Goal: Information Seeking & Learning: Learn about a topic

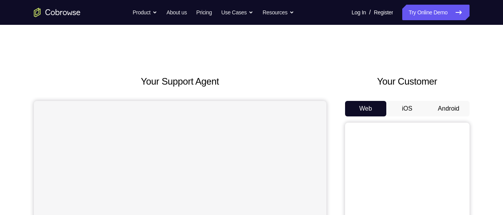
click at [440, 110] on button "Android" at bounding box center [449, 109] width 42 height 16
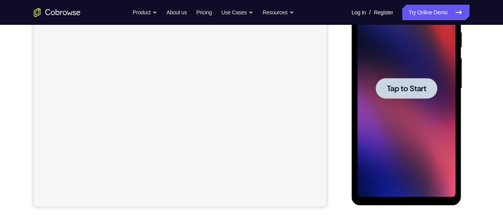
scroll to position [154, 0]
click at [404, 101] on div at bounding box center [406, 89] width 98 height 218
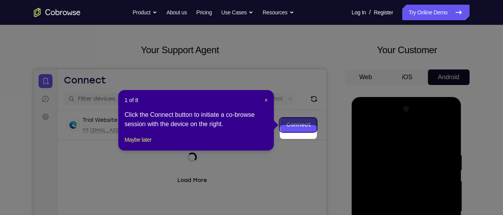
scroll to position [24, 0]
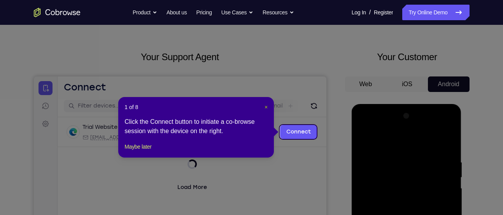
click at [266, 108] on span "×" at bounding box center [265, 107] width 3 height 6
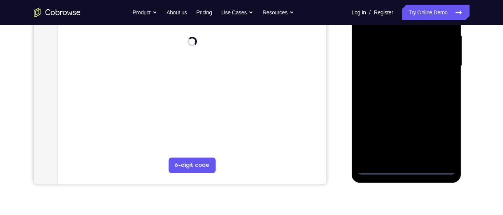
scroll to position [183, 0]
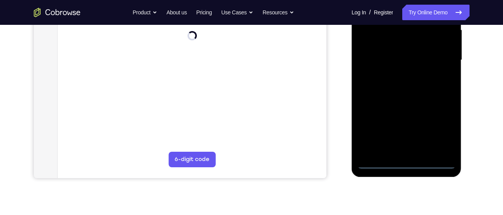
click at [403, 162] on div at bounding box center [406, 60] width 98 height 218
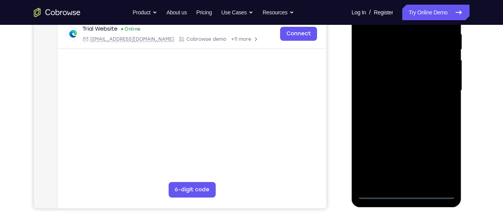
scroll to position [152, 0]
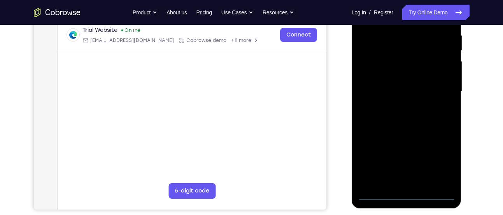
click at [441, 162] on div at bounding box center [406, 92] width 98 height 218
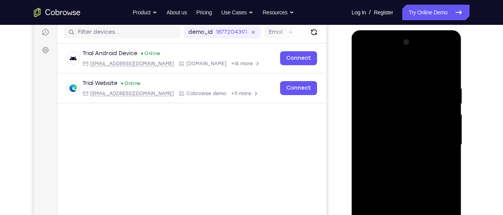
scroll to position [98, 0]
click at [378, 52] on div at bounding box center [406, 146] width 98 height 218
click at [437, 140] on div at bounding box center [406, 146] width 98 height 218
click at [394, 158] on div at bounding box center [406, 146] width 98 height 218
click at [396, 139] on div at bounding box center [406, 146] width 98 height 218
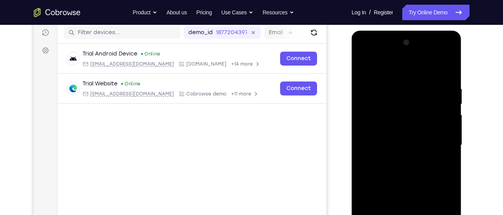
click at [385, 130] on div at bounding box center [406, 146] width 98 height 218
click at [381, 147] on div at bounding box center [406, 146] width 98 height 218
click at [400, 167] on div at bounding box center [406, 146] width 98 height 218
click at [426, 154] on div at bounding box center [406, 146] width 98 height 218
click at [400, 148] on div at bounding box center [406, 146] width 98 height 218
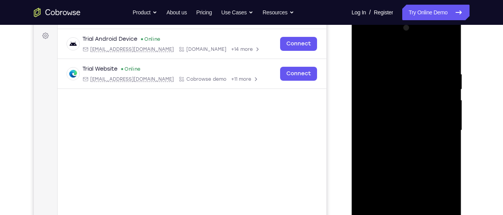
scroll to position [113, 0]
click at [396, 157] on div at bounding box center [406, 130] width 98 height 218
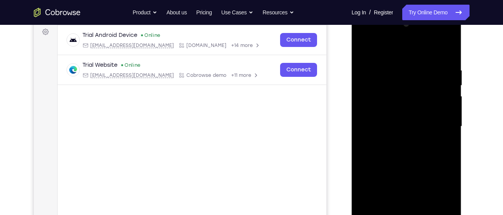
scroll to position [119, 0]
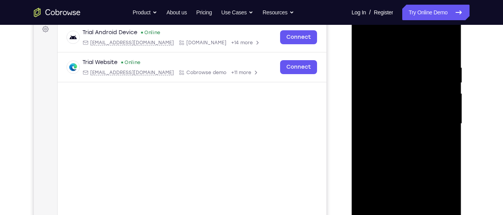
drag, startPoint x: 412, startPoint y: 52, endPoint x: 412, endPoint y: 40, distance: 11.3
click at [412, 40] on div at bounding box center [406, 124] width 98 height 218
click at [444, 57] on div at bounding box center [406, 124] width 98 height 218
click at [447, 55] on div at bounding box center [406, 124] width 98 height 218
click at [449, 45] on div at bounding box center [406, 124] width 98 height 218
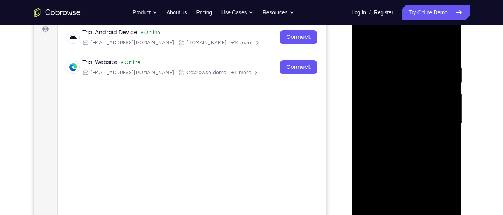
click at [371, 86] on div at bounding box center [406, 124] width 98 height 218
click at [361, 43] on div at bounding box center [406, 124] width 98 height 218
click at [363, 44] on div at bounding box center [406, 124] width 98 height 218
click at [389, 58] on div at bounding box center [406, 124] width 98 height 218
click at [443, 164] on div at bounding box center [406, 124] width 98 height 218
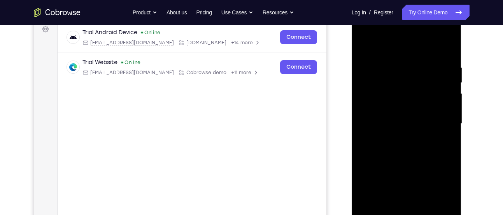
click at [443, 164] on div at bounding box center [406, 124] width 98 height 218
click at [442, 162] on div at bounding box center [406, 124] width 98 height 218
click at [442, 71] on div at bounding box center [406, 124] width 98 height 218
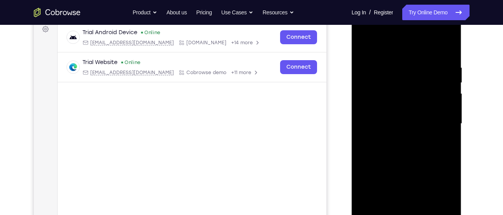
click at [442, 71] on div at bounding box center [406, 124] width 98 height 218
click at [443, 61] on div at bounding box center [406, 124] width 98 height 218
click at [443, 52] on div at bounding box center [406, 124] width 98 height 218
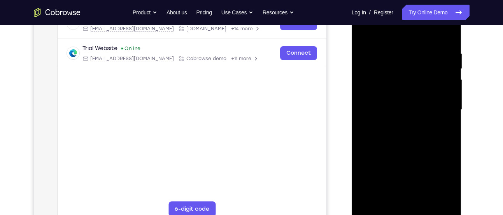
scroll to position [136, 0]
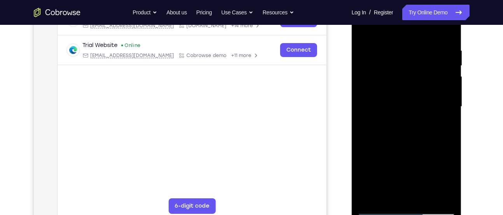
click at [426, 195] on div at bounding box center [406, 107] width 98 height 218
click at [401, 148] on div at bounding box center [406, 107] width 98 height 218
click at [381, 209] on div at bounding box center [406, 107] width 98 height 218
click at [387, 197] on div at bounding box center [406, 107] width 98 height 218
click at [393, 28] on div at bounding box center [406, 107] width 98 height 218
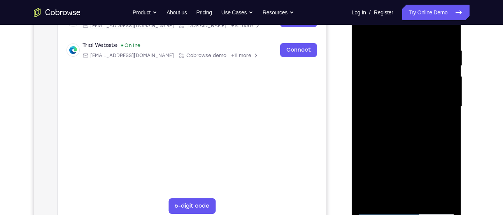
drag, startPoint x: 395, startPoint y: 93, endPoint x: 393, endPoint y: 67, distance: 26.1
click at [393, 67] on div at bounding box center [406, 107] width 98 height 218
click at [393, 54] on div at bounding box center [406, 107] width 98 height 218
drag, startPoint x: 386, startPoint y: 68, endPoint x: 385, endPoint y: 128, distance: 60.2
click at [385, 128] on div at bounding box center [406, 107] width 98 height 218
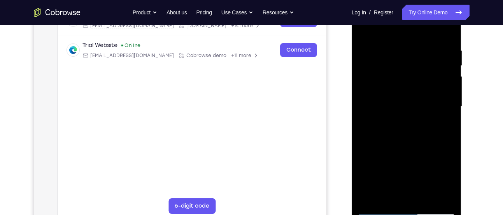
click at [372, 45] on div at bounding box center [406, 107] width 98 height 218
click at [365, 30] on div at bounding box center [406, 107] width 98 height 218
click at [397, 42] on div at bounding box center [406, 107] width 98 height 218
click at [365, 27] on div at bounding box center [406, 107] width 98 height 218
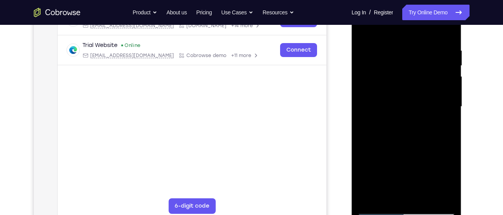
click at [427, 128] on div at bounding box center [406, 107] width 98 height 218
click at [376, 210] on div at bounding box center [406, 107] width 98 height 218
click at [371, 131] on div at bounding box center [406, 107] width 98 height 218
drag, startPoint x: 398, startPoint y: 61, endPoint x: 394, endPoint y: 104, distance: 42.9
click at [394, 104] on div at bounding box center [406, 107] width 98 height 218
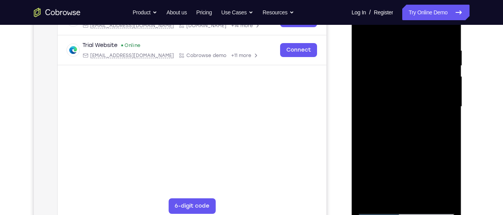
click at [443, 45] on div at bounding box center [406, 107] width 98 height 218
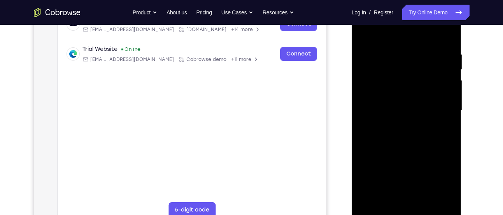
scroll to position [131, 0]
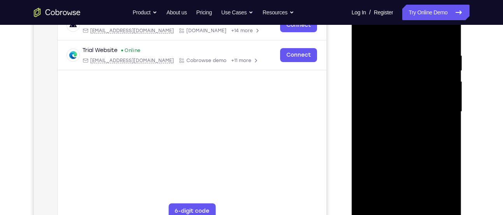
click at [443, 75] on div at bounding box center [406, 112] width 98 height 218
click at [447, 68] on div at bounding box center [406, 112] width 98 height 218
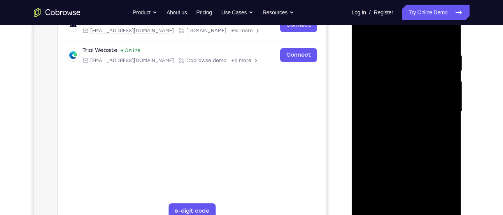
drag, startPoint x: 446, startPoint y: 55, endPoint x: 436, endPoint y: 118, distance: 64.2
click at [436, 118] on div at bounding box center [406, 112] width 98 height 218
click at [389, 204] on div at bounding box center [406, 112] width 98 height 218
click at [451, 192] on div at bounding box center [406, 112] width 98 height 218
click at [443, 202] on div at bounding box center [406, 112] width 98 height 218
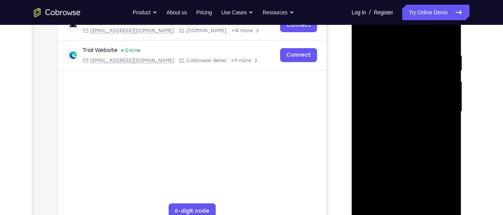
click at [391, 202] on div at bounding box center [406, 112] width 98 height 218
drag, startPoint x: 404, startPoint y: 74, endPoint x: 404, endPoint y: 97, distance: 23.3
click at [404, 97] on div at bounding box center [406, 112] width 98 height 218
click at [400, 46] on div at bounding box center [406, 112] width 98 height 218
click at [447, 114] on div at bounding box center [406, 112] width 98 height 218
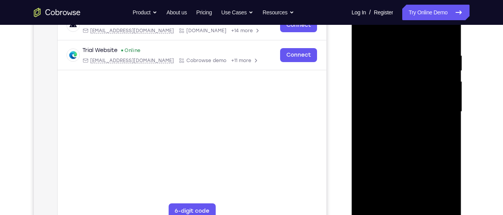
click at [447, 114] on div at bounding box center [406, 112] width 98 height 218
click at [364, 33] on div at bounding box center [406, 112] width 98 height 218
click at [388, 203] on div at bounding box center [406, 112] width 98 height 218
click at [372, 203] on div at bounding box center [406, 112] width 98 height 218
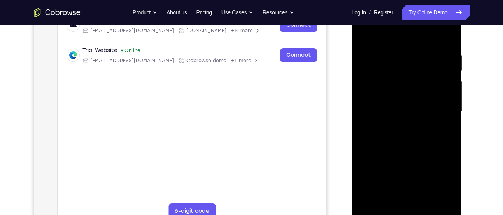
drag, startPoint x: 399, startPoint y: 81, endPoint x: 400, endPoint y: 132, distance: 50.9
click at [400, 132] on div at bounding box center [406, 112] width 98 height 218
click at [415, 54] on div at bounding box center [406, 112] width 98 height 218
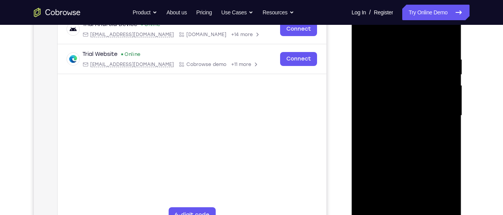
scroll to position [127, 0]
click at [432, 74] on div at bounding box center [406, 116] width 98 height 218
drag, startPoint x: 441, startPoint y: 75, endPoint x: 397, endPoint y: 90, distance: 46.6
click at [397, 90] on div at bounding box center [406, 116] width 98 height 218
click at [449, 206] on div at bounding box center [406, 116] width 98 height 218
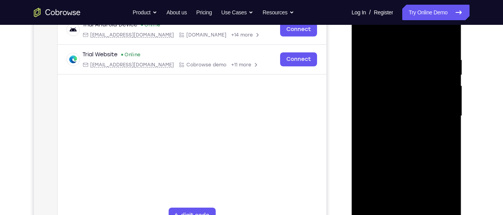
drag, startPoint x: 450, startPoint y: 156, endPoint x: 408, endPoint y: 170, distance: 44.2
click at [408, 170] on div at bounding box center [406, 116] width 98 height 218
click at [431, 58] on div at bounding box center [406, 116] width 98 height 218
click at [431, 59] on div at bounding box center [406, 116] width 98 height 218
drag, startPoint x: 431, startPoint y: 59, endPoint x: 372, endPoint y: 70, distance: 60.2
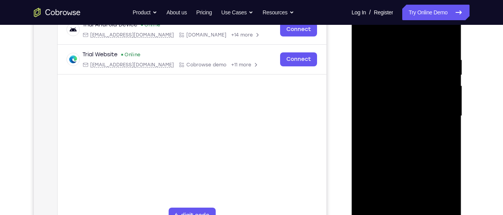
click at [372, 70] on div at bounding box center [406, 116] width 98 height 218
drag, startPoint x: 410, startPoint y: 77, endPoint x: 473, endPoint y: 67, distance: 63.8
click at [462, 67] on html "Online web based iOS Simulators and Android Emulators. Run iPhone, iPad, Mobile…" at bounding box center [406, 118] width 111 height 233
click at [445, 61] on div at bounding box center [406, 116] width 98 height 218
click at [364, 103] on div at bounding box center [406, 116] width 98 height 218
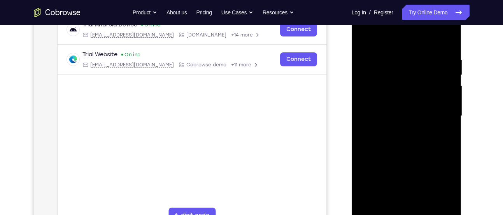
click at [446, 97] on div at bounding box center [406, 116] width 98 height 218
click at [444, 64] on div at bounding box center [406, 116] width 98 height 218
click at [369, 82] on div at bounding box center [406, 116] width 98 height 218
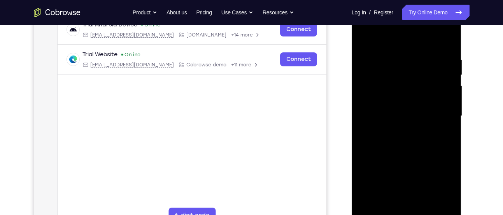
click at [445, 122] on div at bounding box center [406, 116] width 98 height 218
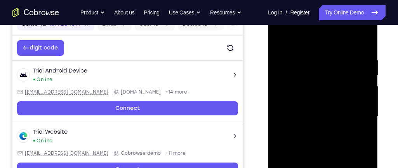
click at [282, 101] on div at bounding box center [323, 116] width 98 height 218
drag, startPoint x: 322, startPoint y: 125, endPoint x: 356, endPoint y: 132, distance: 34.8
click at [356, 132] on div at bounding box center [323, 116] width 98 height 218
click at [358, 127] on div at bounding box center [323, 116] width 98 height 218
